Goal: Transaction & Acquisition: Purchase product/service

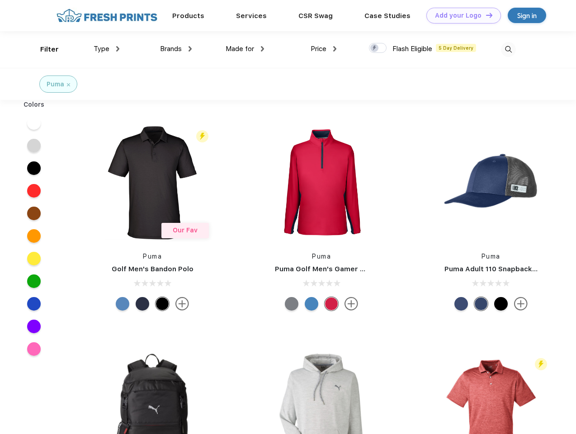
scroll to position [0, 0]
click at [460, 15] on link "Add your Logo Design Tool" at bounding box center [464, 16] width 75 height 16
click at [0, 0] on div "Design Tool" at bounding box center [0, 0] width 0 height 0
click at [485, 15] on link "Add your Logo Design Tool" at bounding box center [464, 16] width 75 height 16
click at [43, 49] on div "Filter" at bounding box center [49, 49] width 19 height 10
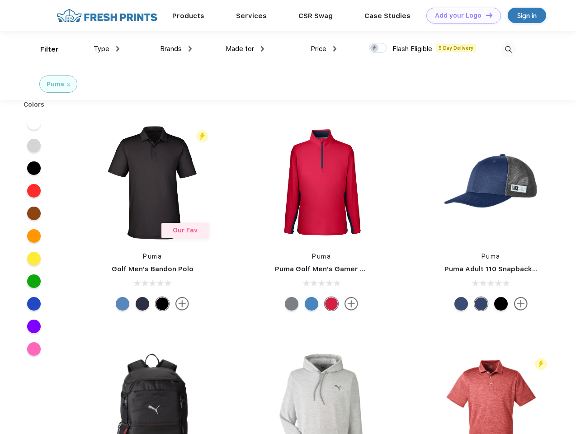
click at [107, 49] on span "Type" at bounding box center [102, 49] width 16 height 8
click at [176, 49] on span "Brands" at bounding box center [171, 49] width 22 height 8
click at [245, 49] on span "Made for" at bounding box center [240, 49] width 28 height 8
click at [324, 49] on span "Price" at bounding box center [319, 49] width 16 height 8
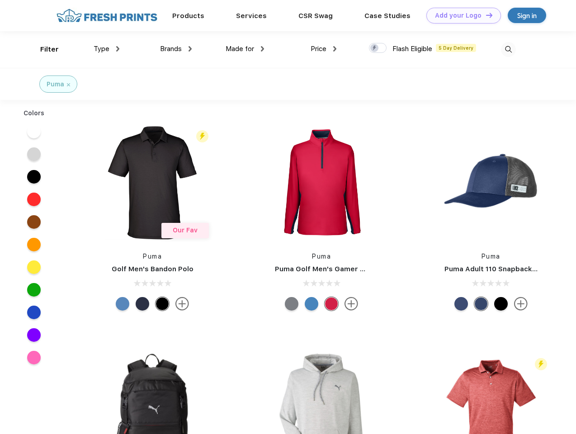
click at [378, 48] on div at bounding box center [378, 48] width 18 height 10
click at [375, 48] on input "checkbox" at bounding box center [372, 46] width 6 height 6
click at [508, 49] on img at bounding box center [508, 49] width 15 height 15
